Goal: Task Accomplishment & Management: Use online tool/utility

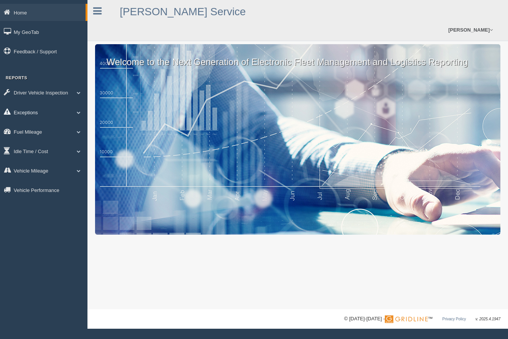
click at [33, 111] on link "Exceptions" at bounding box center [44, 112] width 88 height 17
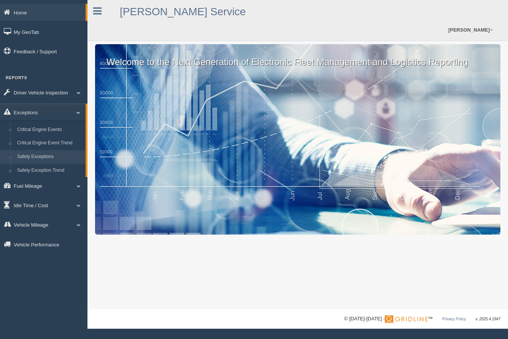
click at [47, 156] on link "Safety Exceptions" at bounding box center [50, 157] width 72 height 14
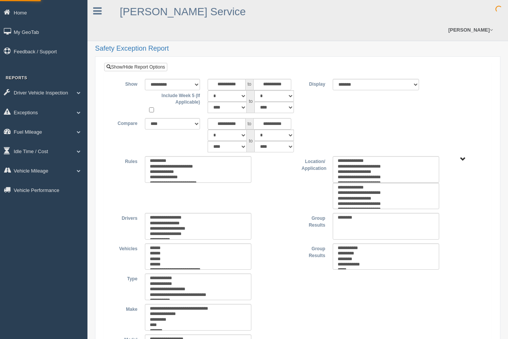
type input "********"
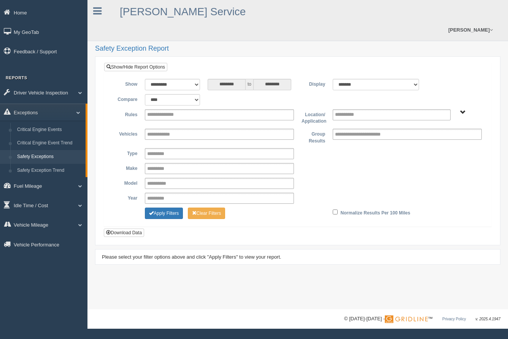
click at [461, 110] on span "B. Vehicle Class C. Emergency Response WTS-20-00 WTS-20-00 Mgr Vehicles WTS-40-…" at bounding box center [463, 113] width 6 height 6
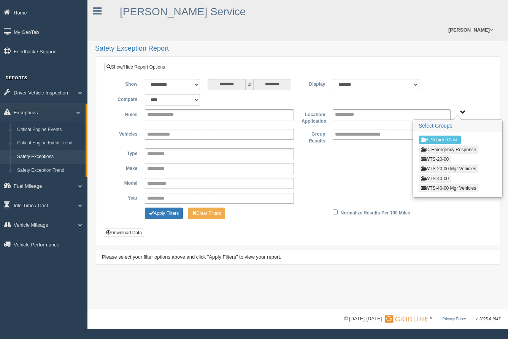
click at [448, 155] on button "WTS-20-00" at bounding box center [435, 159] width 32 height 8
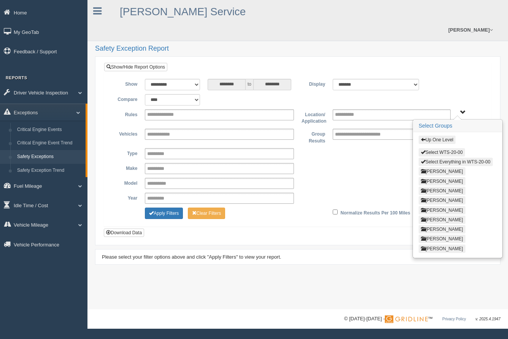
click at [459, 158] on button "Select Everything in WTS-20-00" at bounding box center [456, 162] width 74 height 8
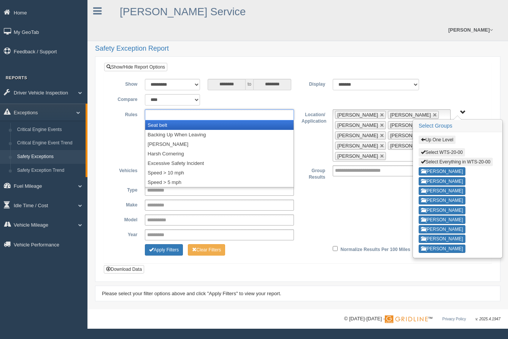
click at [163, 110] on input "text" at bounding box center [167, 115] width 41 height 10
click at [163, 120] on li "Seat belt" at bounding box center [219, 125] width 148 height 10
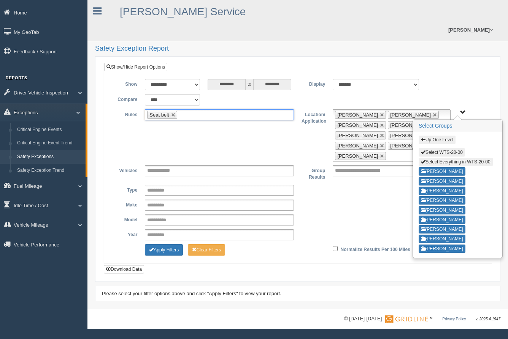
click at [201, 109] on ul "Seat belt" at bounding box center [219, 114] width 149 height 11
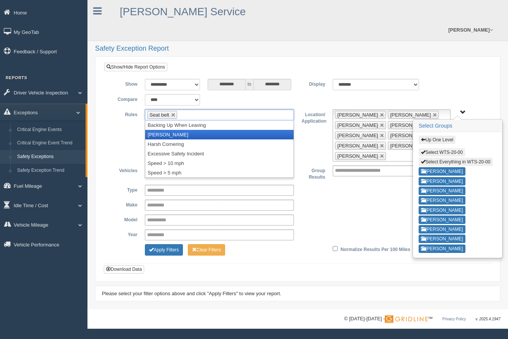
click at [182, 130] on li "[PERSON_NAME]" at bounding box center [219, 135] width 148 height 10
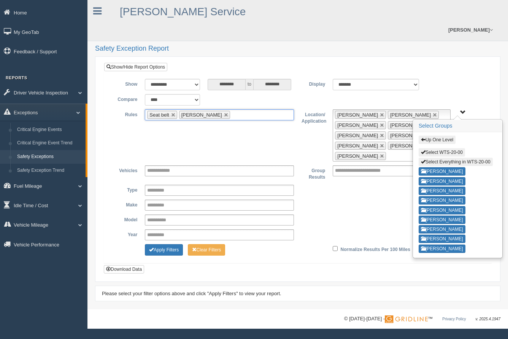
click at [248, 109] on ul "Seat belt [PERSON_NAME]" at bounding box center [219, 114] width 149 height 11
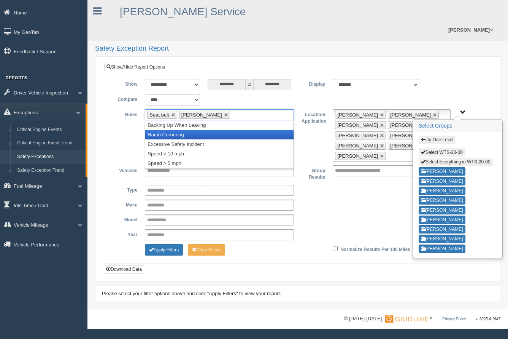
click at [180, 130] on li "Harsh Cornering" at bounding box center [219, 135] width 148 height 10
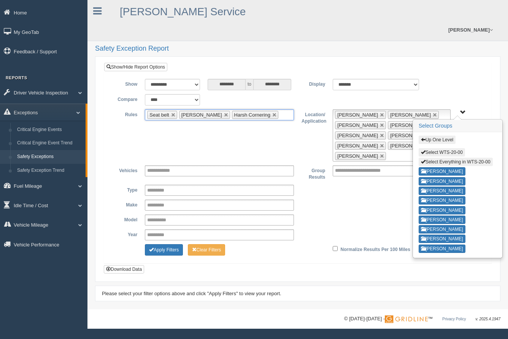
click at [280, 110] on input "text" at bounding box center [285, 115] width 10 height 10
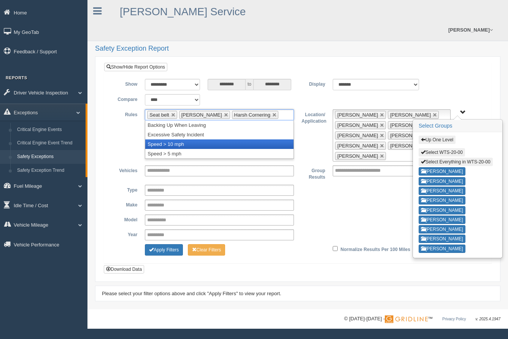
click at [182, 139] on li "Speed > 10 mph" at bounding box center [219, 144] width 148 height 10
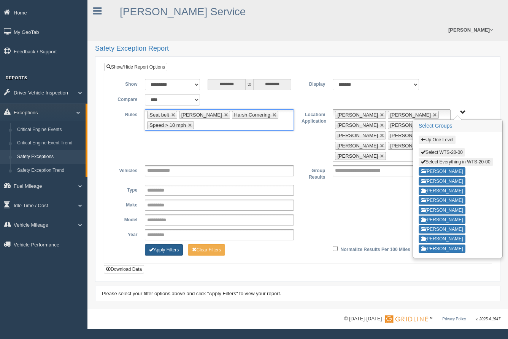
click at [161, 244] on button "Apply Filters" at bounding box center [164, 249] width 38 height 11
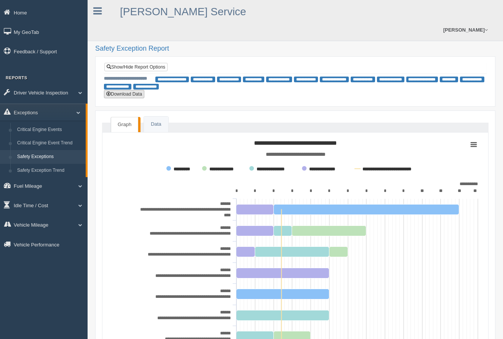
click at [129, 90] on button "Download Data" at bounding box center [124, 94] width 40 height 8
